Goal: Transaction & Acquisition: Obtain resource

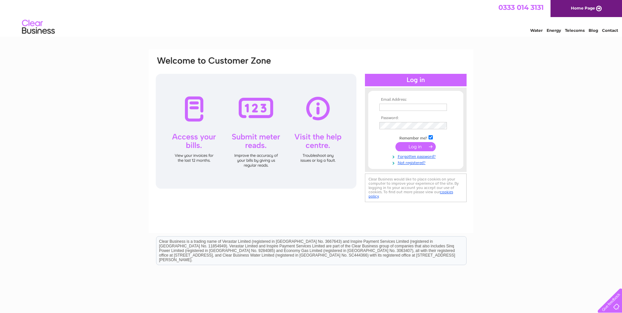
type input "Santamaria@accurise.net"
click at [411, 147] on input "submit" at bounding box center [415, 146] width 40 height 9
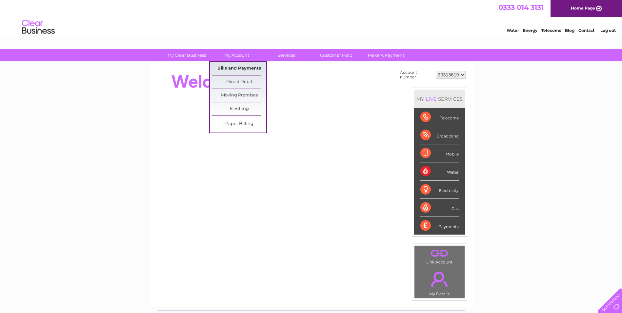
click at [235, 63] on link "Bills and Payments" at bounding box center [239, 68] width 54 height 13
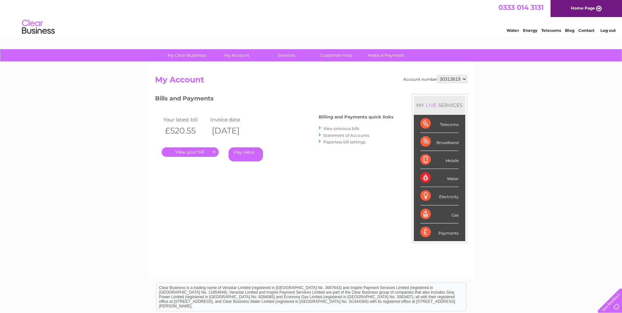
click at [186, 151] on link "." at bounding box center [190, 152] width 57 height 10
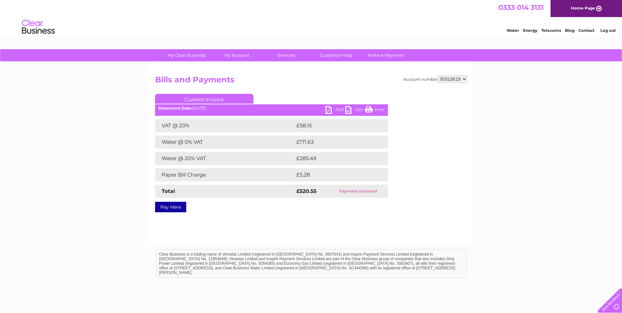
click at [337, 107] on link "PDF" at bounding box center [335, 111] width 20 height 10
click at [606, 31] on link "Log out" at bounding box center [607, 30] width 15 height 5
